Goal: Navigation & Orientation: Find specific page/section

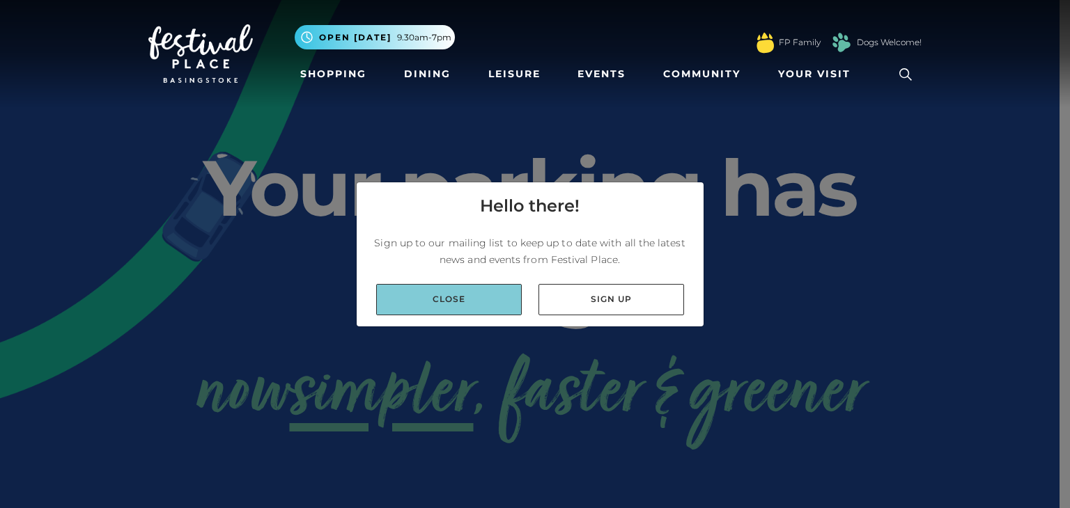
click at [453, 304] on link "Close" at bounding box center [449, 299] width 146 height 31
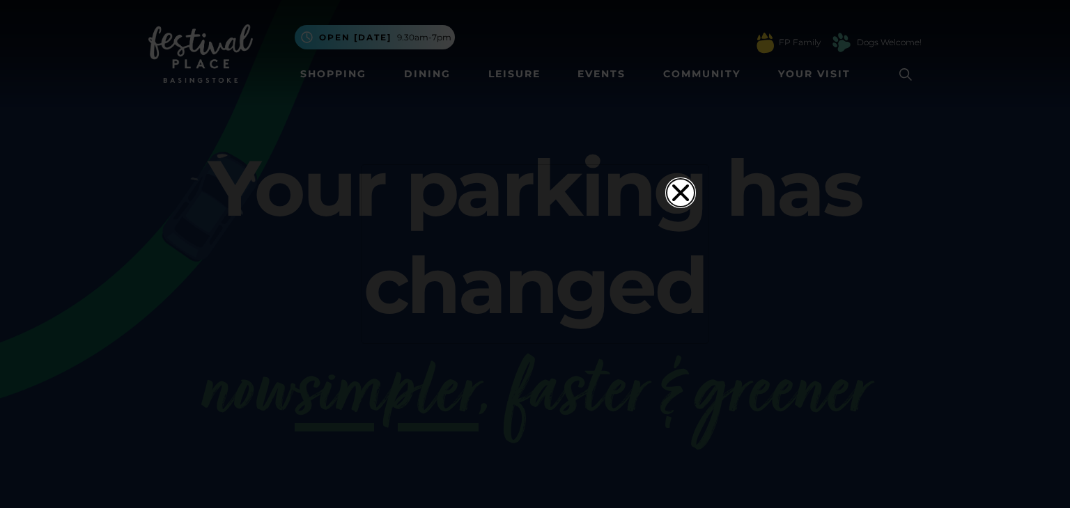
click at [681, 185] on icon "Close" at bounding box center [680, 193] width 17 height 17
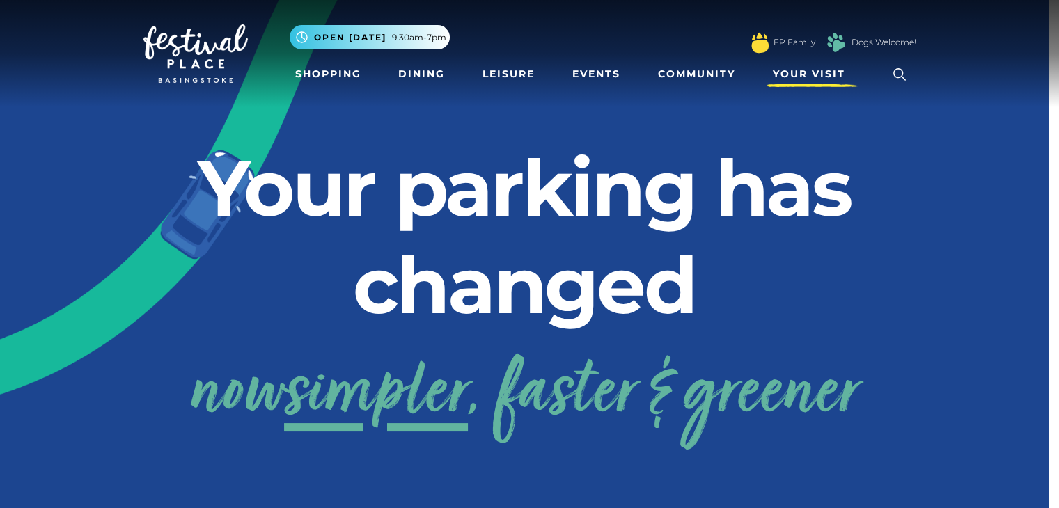
click at [795, 72] on span "Your Visit" at bounding box center [809, 74] width 72 height 15
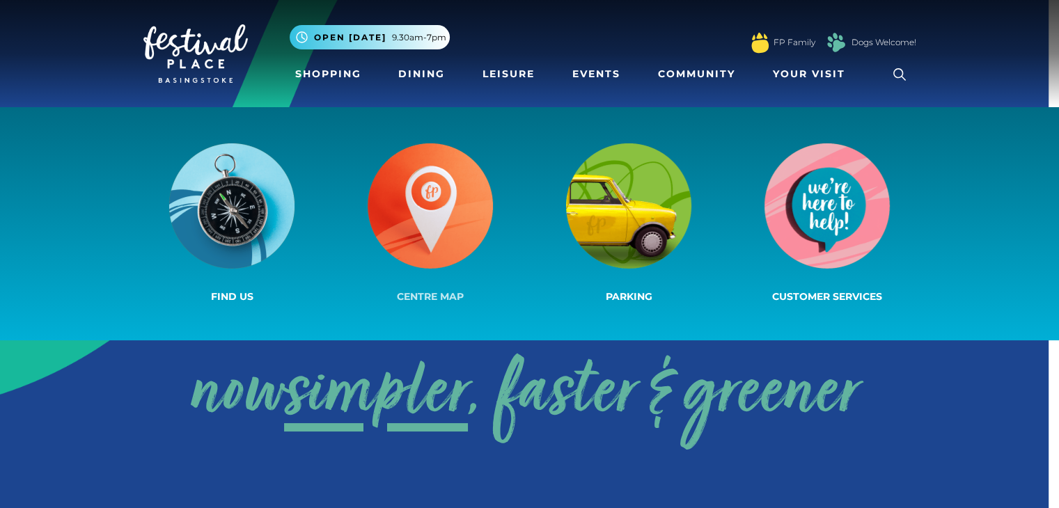
click at [423, 202] on img at bounding box center [430, 205] width 125 height 125
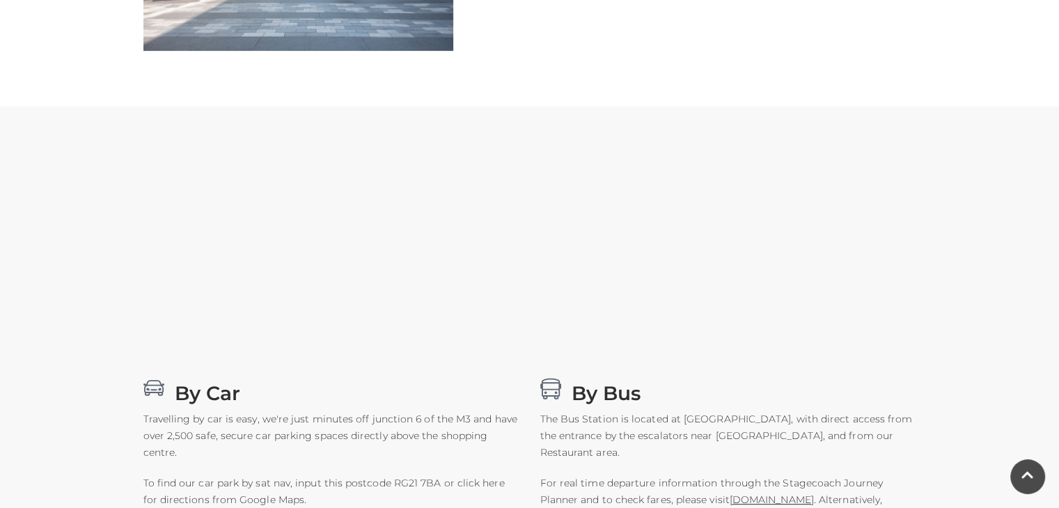
scroll to position [557, 0]
